Goal: Transaction & Acquisition: Purchase product/service

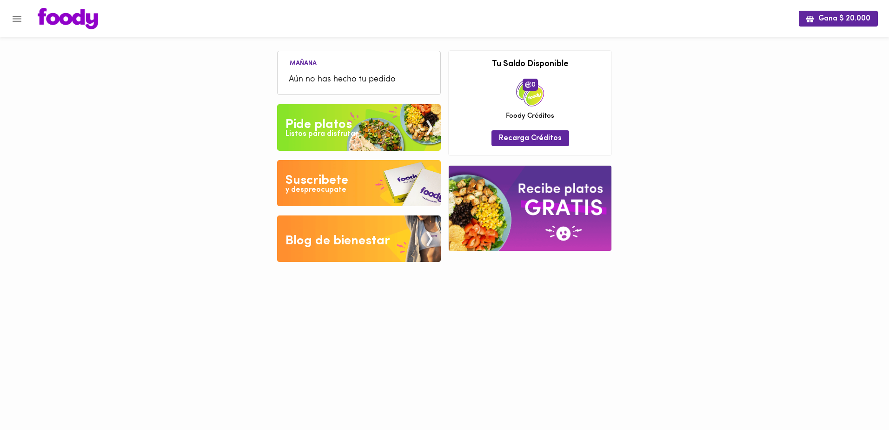
click at [340, 75] on span "Aún no has hecho tu pedido" at bounding box center [359, 79] width 140 height 13
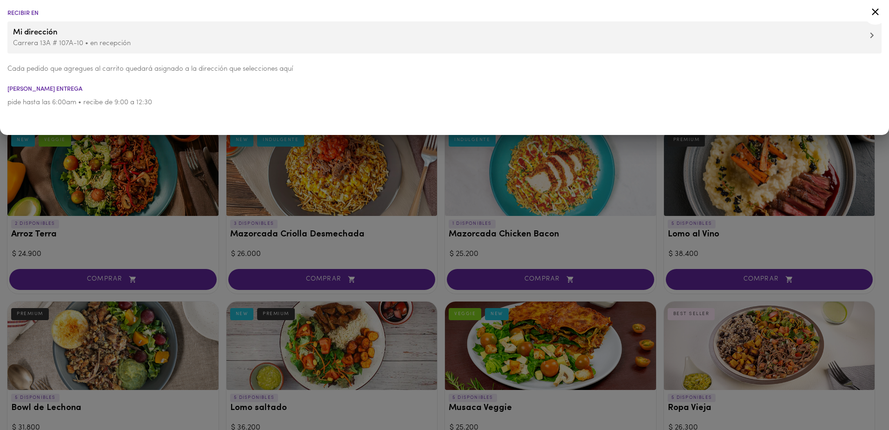
click at [282, 178] on div at bounding box center [444, 215] width 889 height 430
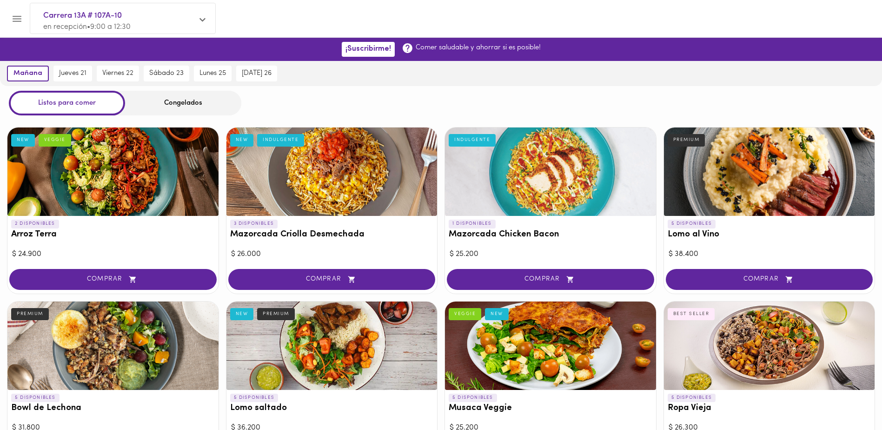
click at [184, 105] on div "Congelados" at bounding box center [183, 103] width 116 height 25
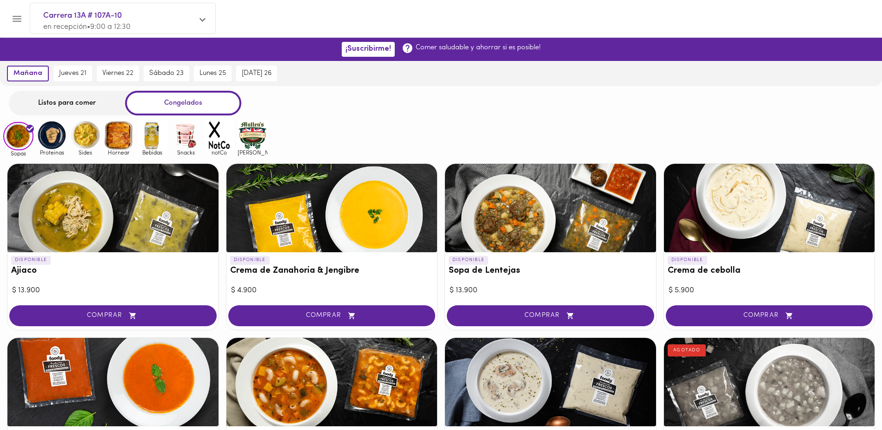
click at [200, 103] on div "Congelados" at bounding box center [183, 103] width 116 height 25
click at [357, 310] on button "COMPRAR" at bounding box center [331, 315] width 207 height 21
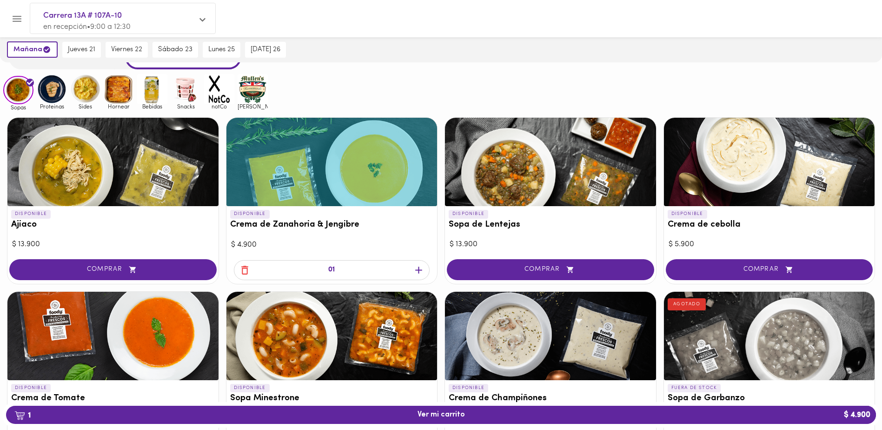
scroll to position [93, 0]
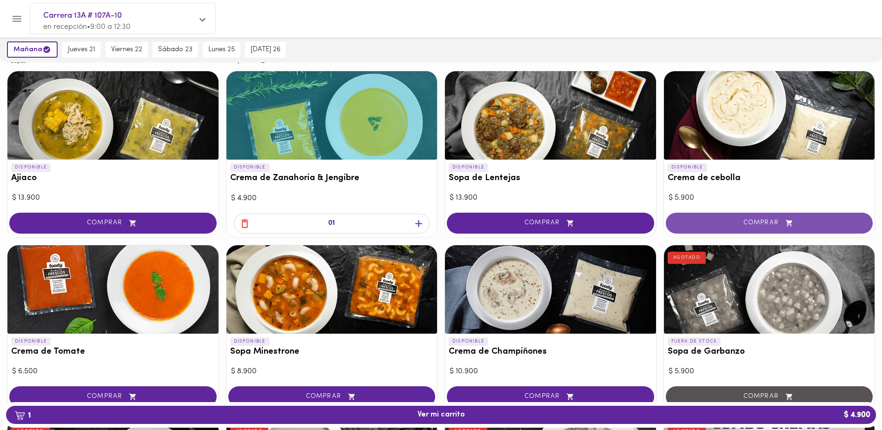
click at [709, 216] on button "COMPRAR" at bounding box center [769, 223] width 207 height 21
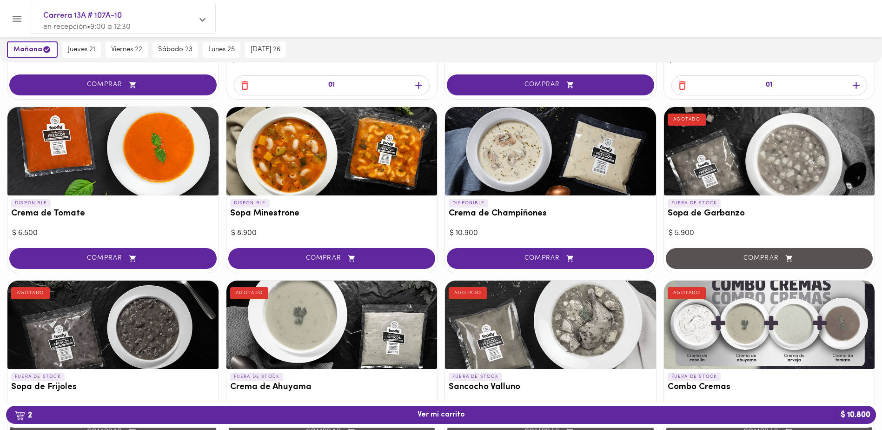
scroll to position [233, 0]
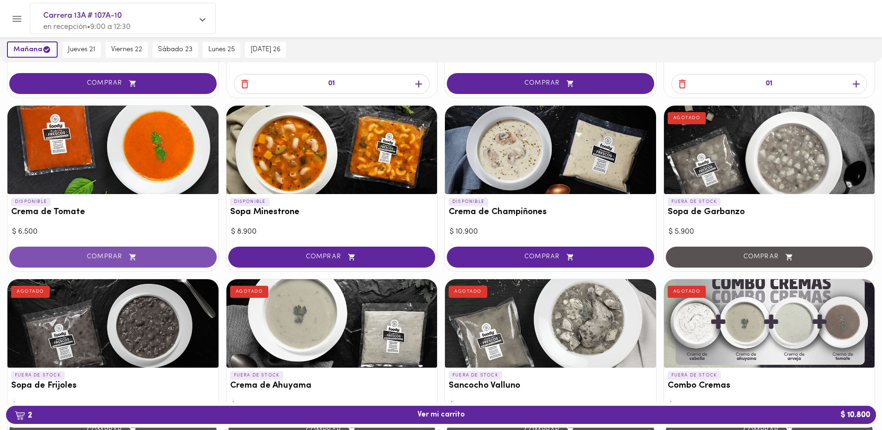
click at [186, 256] on span "COMPRAR" at bounding box center [113, 257] width 184 height 8
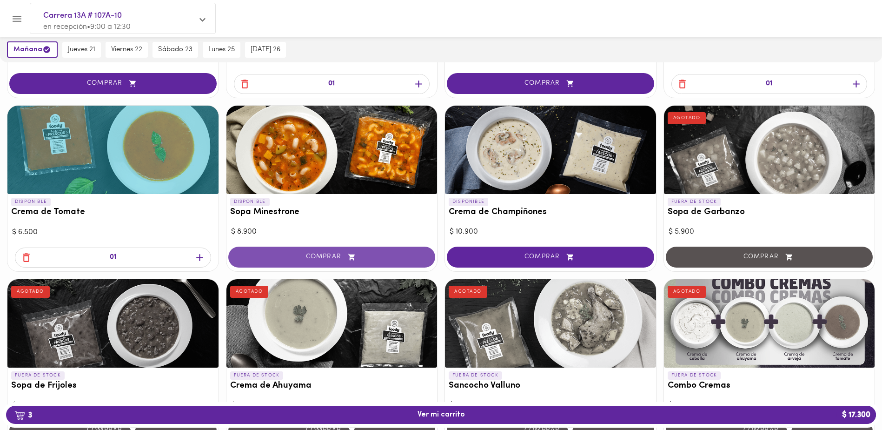
click at [327, 257] on span "COMPRAR" at bounding box center [332, 257] width 184 height 8
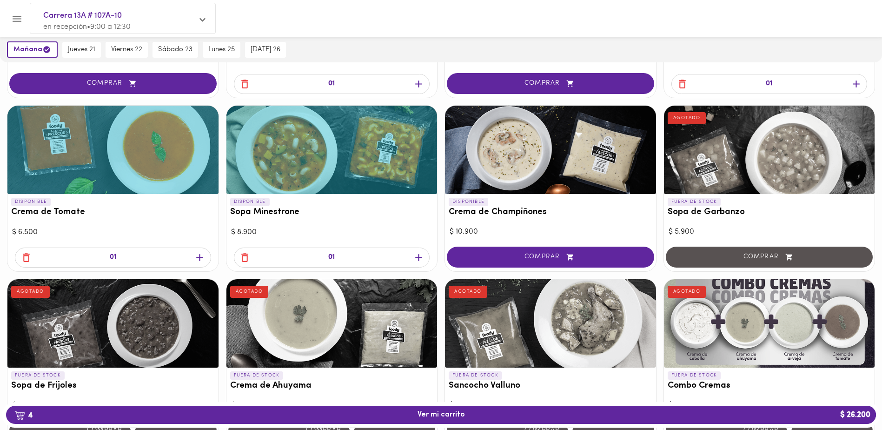
click at [417, 258] on icon "button" at bounding box center [419, 258] width 12 height 12
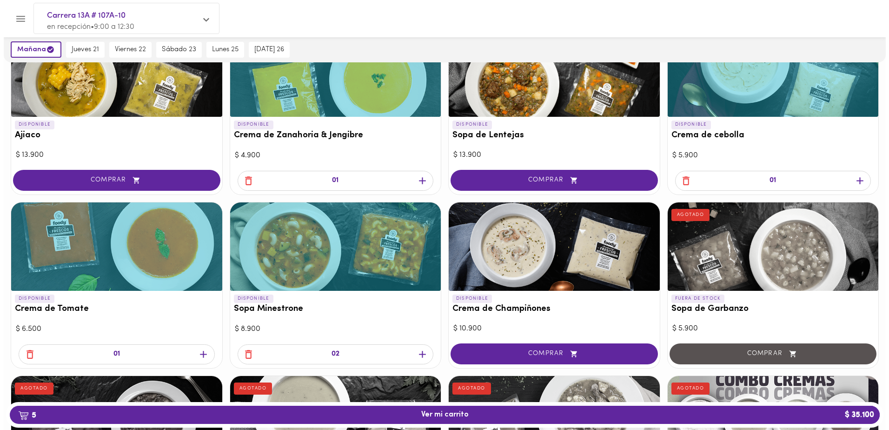
scroll to position [140, 0]
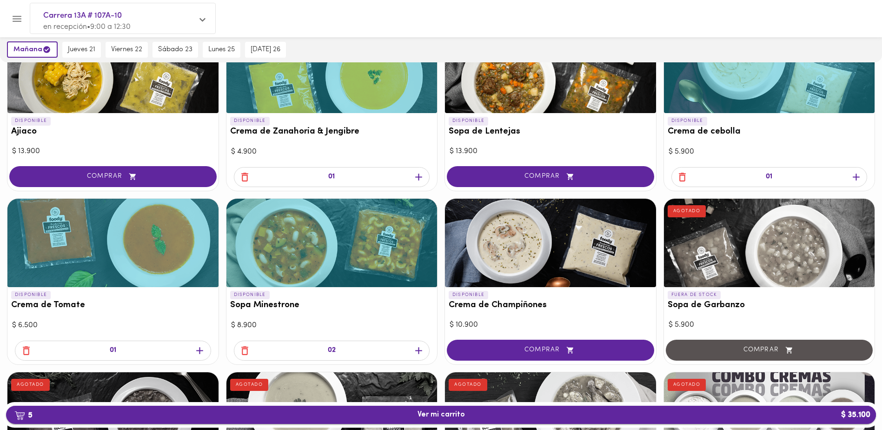
click at [444, 416] on span "5 Ver mi carrito $ 35.100" at bounding box center [441, 414] width 47 height 9
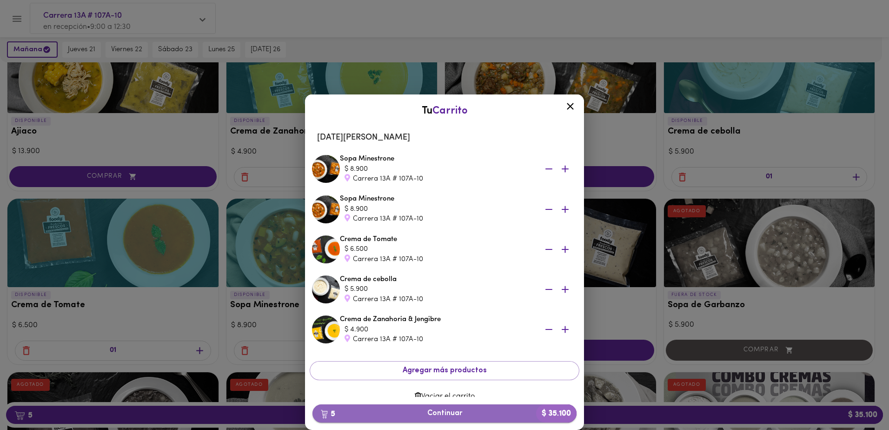
click at [452, 412] on span "5 Continuar $ 35.100" at bounding box center [444, 413] width 249 height 9
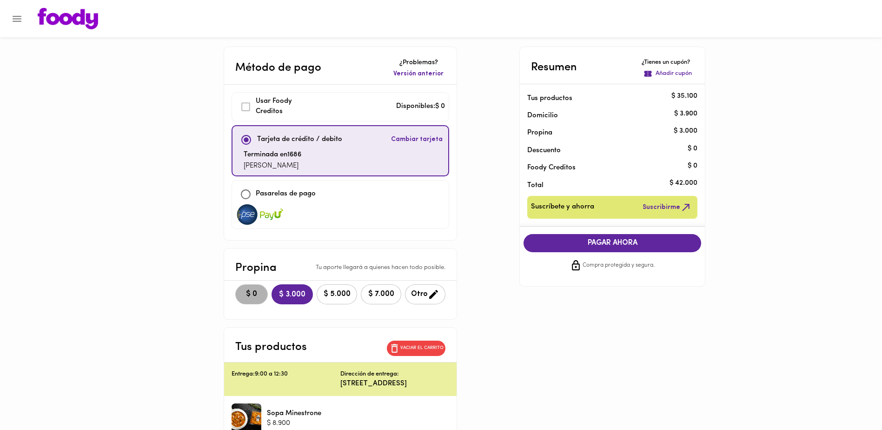
click at [259, 296] on span "$ 0" at bounding box center [251, 294] width 20 height 9
click at [248, 189] on input "checkbox" at bounding box center [246, 194] width 20 height 20
checkbox input "true"
checkbox input "false"
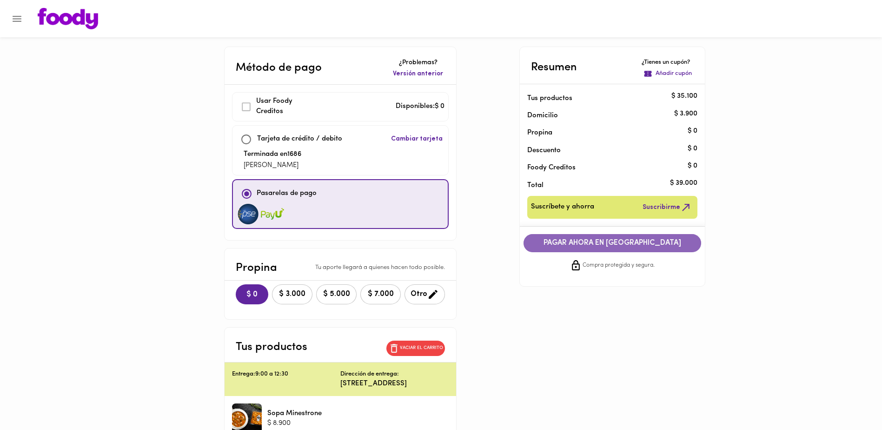
click at [614, 240] on span "PAGAR AHORA EN [GEOGRAPHIC_DATA]" at bounding box center [612, 243] width 159 height 9
